Goal: Task Accomplishment & Management: Use online tool/utility

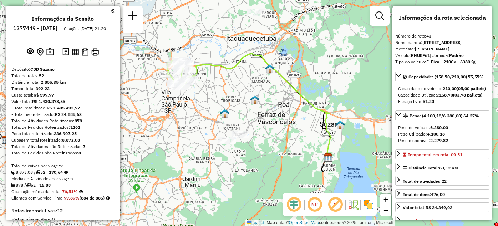
select select "**********"
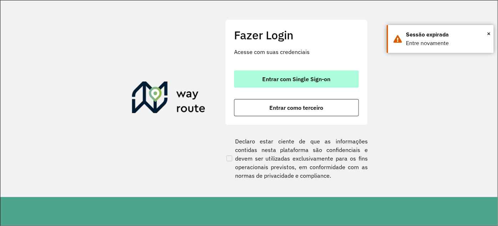
click at [288, 84] on button "Entrar com Single Sign-on" at bounding box center [296, 78] width 125 height 17
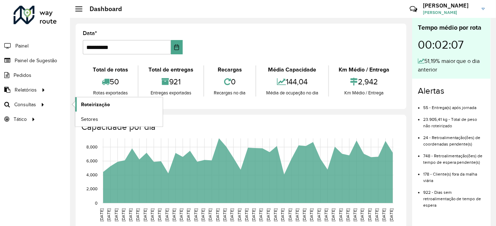
click at [94, 104] on span "Roteirização" at bounding box center [95, 104] width 29 height 7
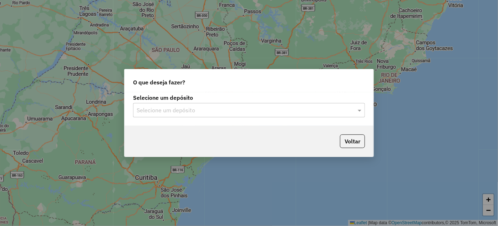
click at [197, 106] on input "text" at bounding box center [242, 110] width 211 height 9
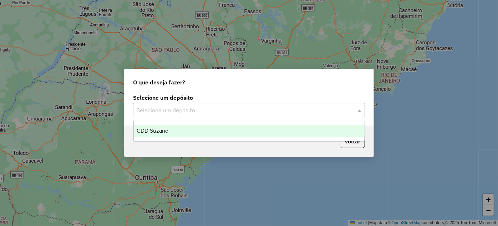
click at [178, 131] on div "CDD Suzano" at bounding box center [249, 131] width 231 height 12
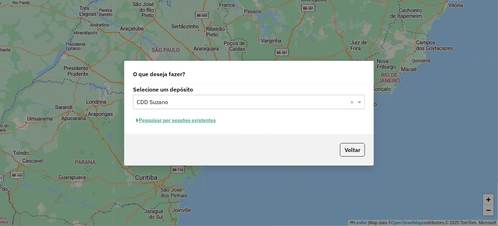
click at [167, 120] on button "Pesquisar por sessões existentes" at bounding box center [176, 120] width 86 height 11
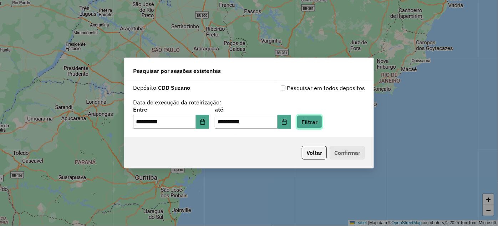
click at [318, 121] on button "Filtrar" at bounding box center [309, 122] width 25 height 14
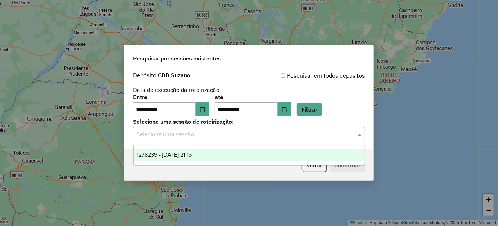
click at [323, 137] on input "text" at bounding box center [242, 134] width 211 height 9
click at [290, 155] on div "1278239 - [DATE] 21:15" at bounding box center [249, 155] width 231 height 12
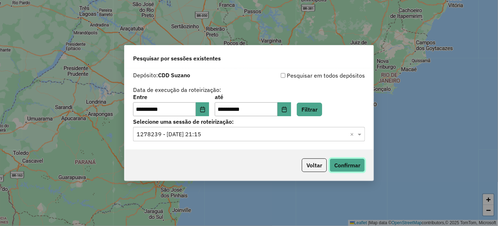
click at [357, 167] on button "Confirmar" at bounding box center [347, 165] width 35 height 14
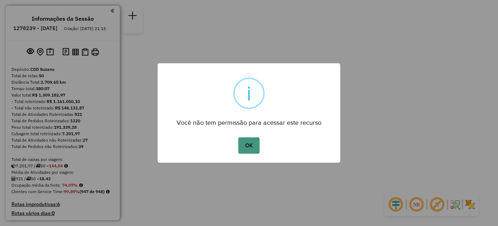
click at [245, 147] on button "OK" at bounding box center [249, 145] width 21 height 16
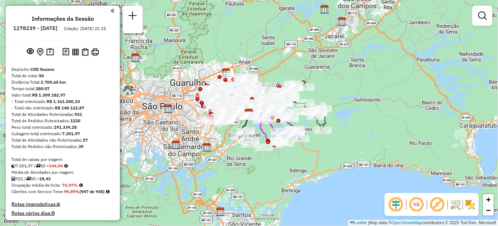
scroll to position [966, 0]
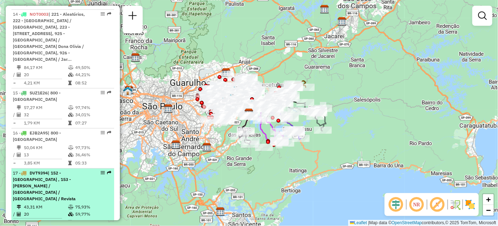
select select "**********"
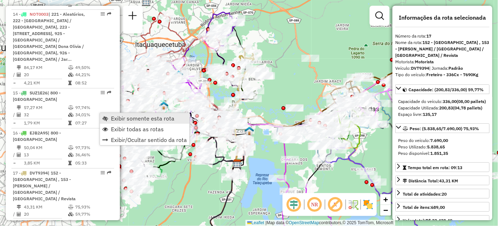
click at [107, 118] on span "Exibir somente esta rota" at bounding box center [105, 118] width 6 height 6
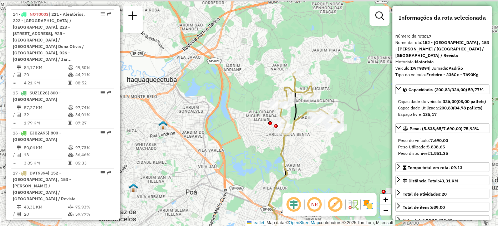
drag, startPoint x: 196, startPoint y: 84, endPoint x: 228, endPoint y: 148, distance: 72.2
click at [228, 148] on div "Janela de atendimento Grade de atendimento Capacidade Transportadoras Veículos …" at bounding box center [249, 113] width 498 height 226
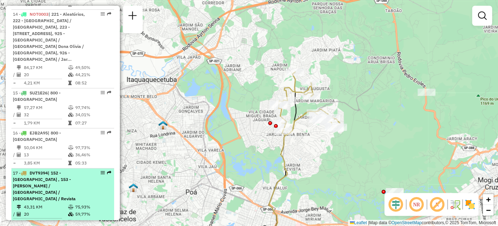
click at [87, 170] on div "17 - DVT9394 | 152 - Parque Residencial Jasmim , 153 - Miguel Badra / Dona Bent…" at bounding box center [63, 186] width 100 height 32
select select "**********"
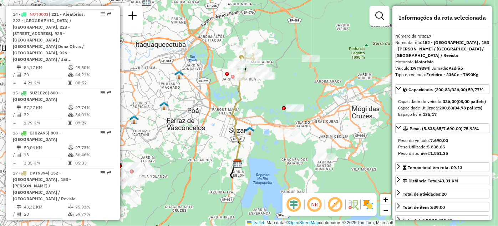
scroll to position [2057, 0]
